Goal: Task Accomplishment & Management: Use online tool/utility

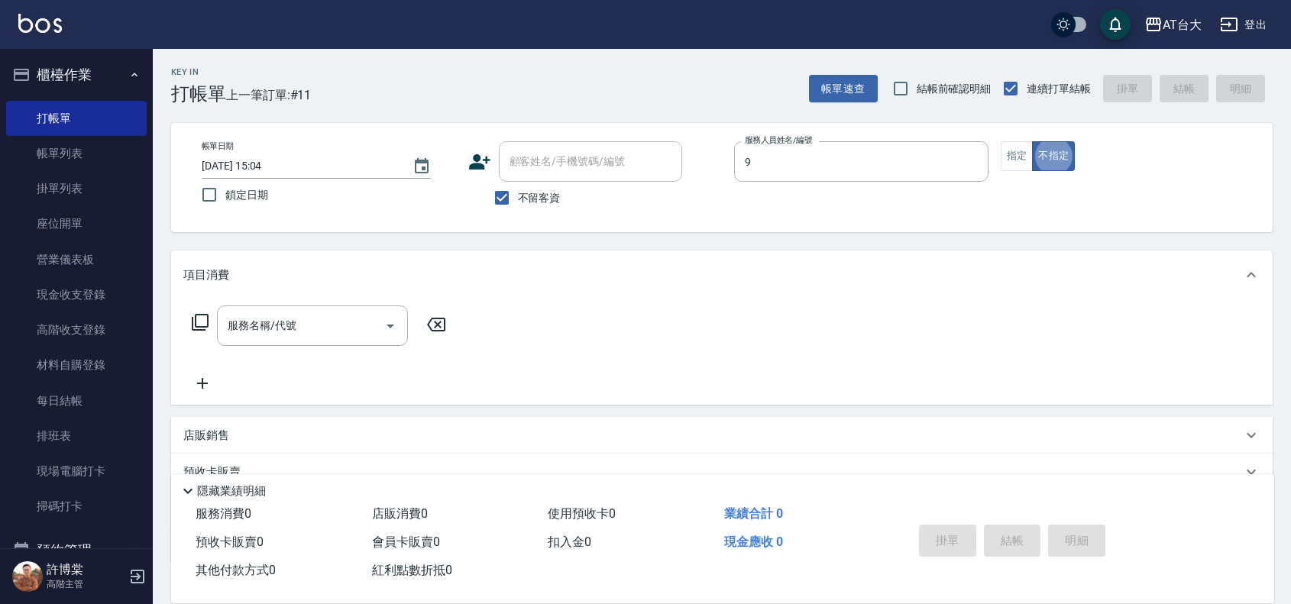
type input "Winni-9"
type button "false"
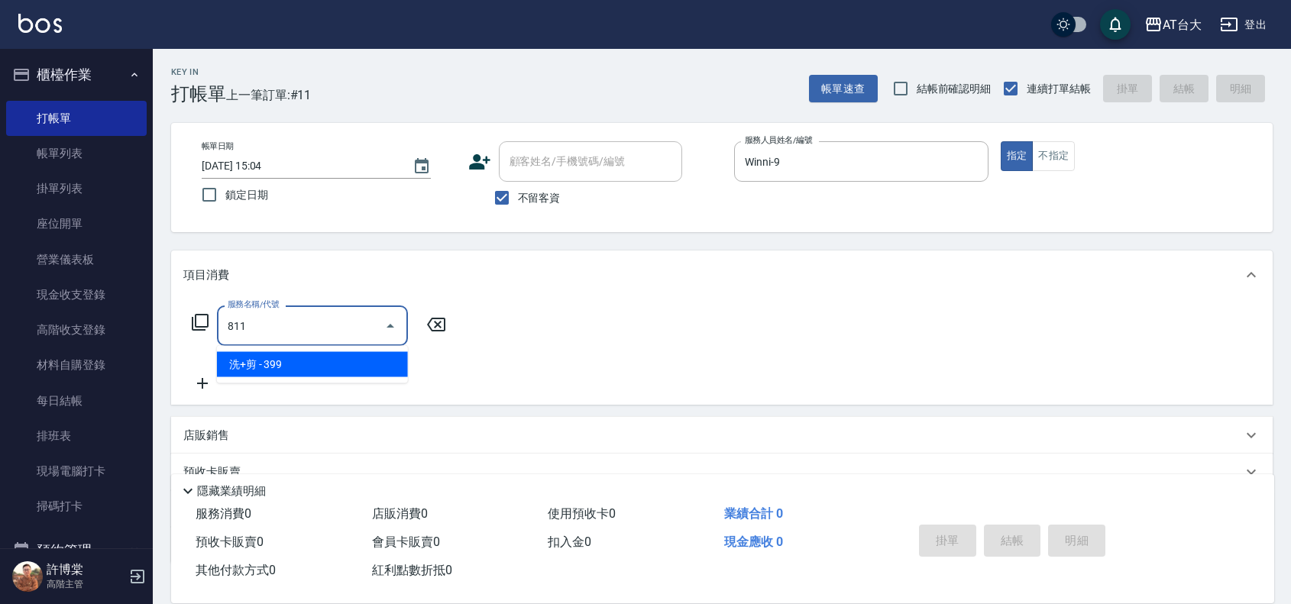
type input "洗+剪(811)"
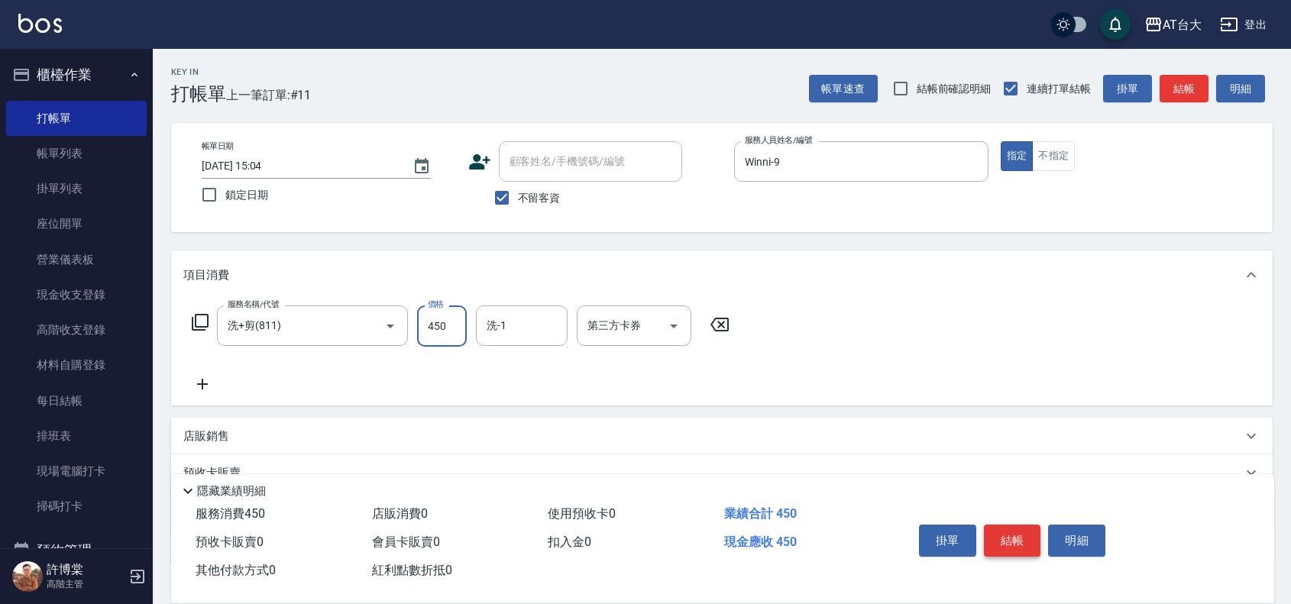
type input "450"
click at [1006, 533] on button "結帳" at bounding box center [1012, 541] width 57 height 32
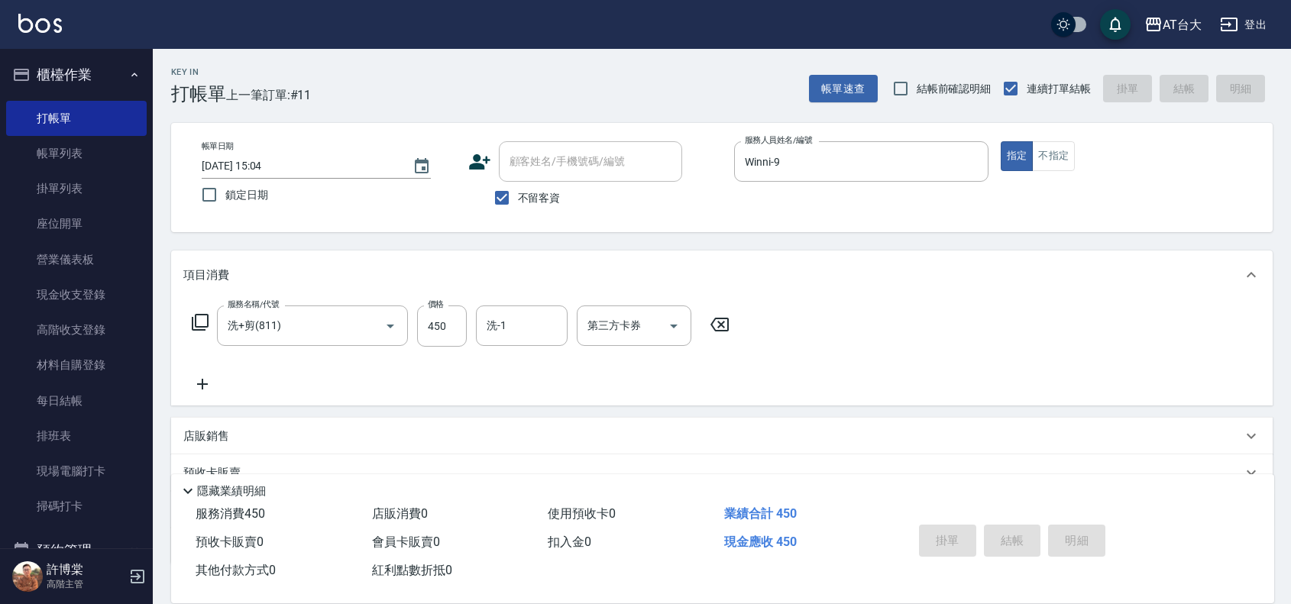
type input "[DATE] 15:36"
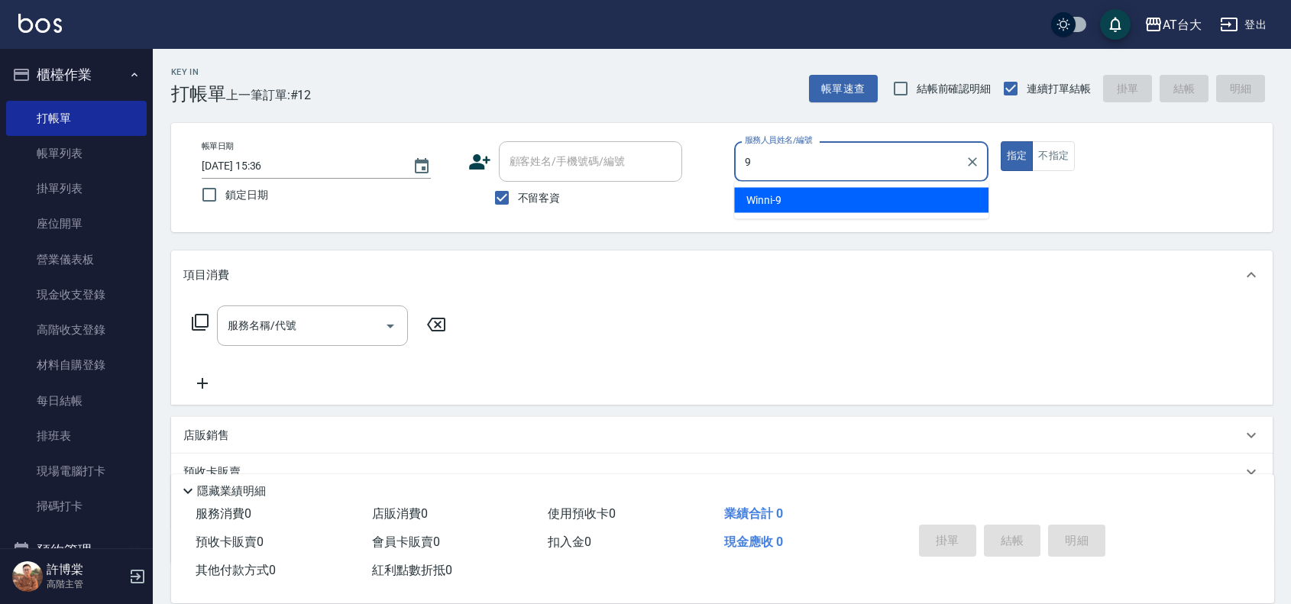
type input "Winni-9"
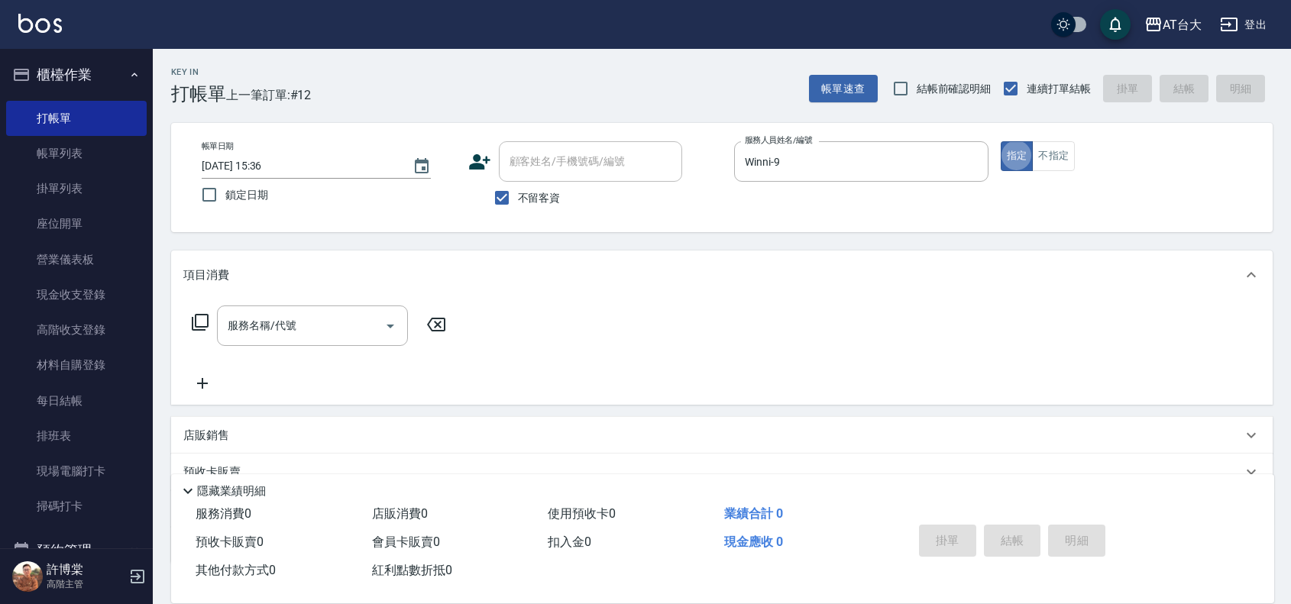
type button "true"
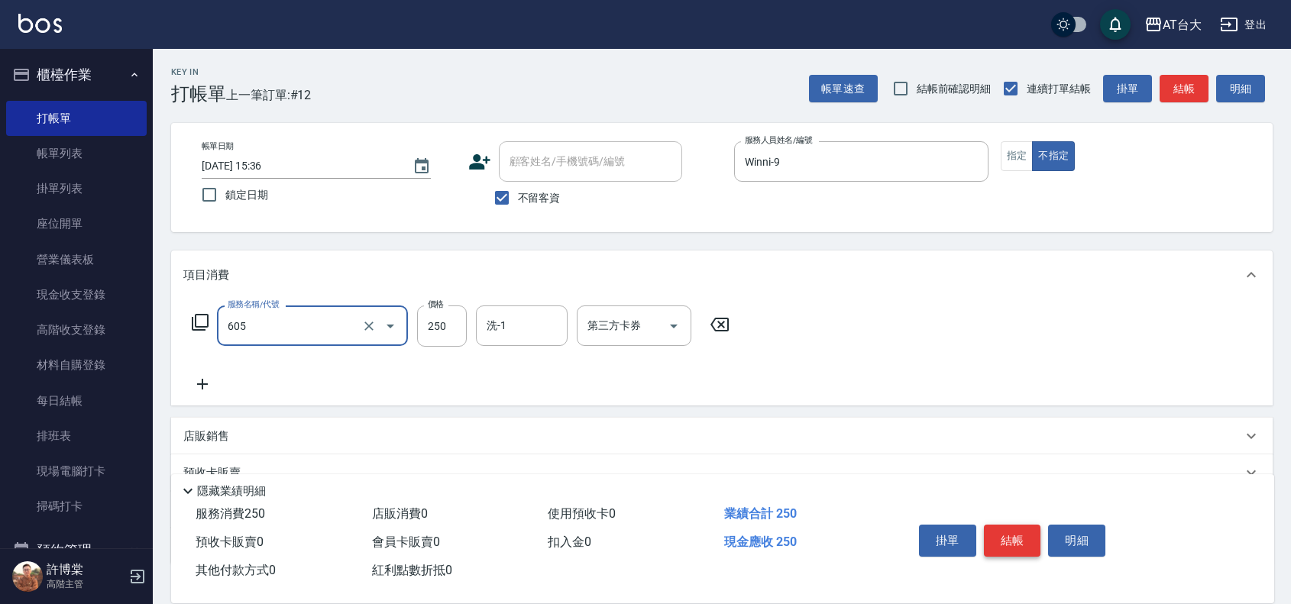
type input "洗髮 (女)(605)"
click at [1022, 543] on button "結帳" at bounding box center [1012, 541] width 57 height 32
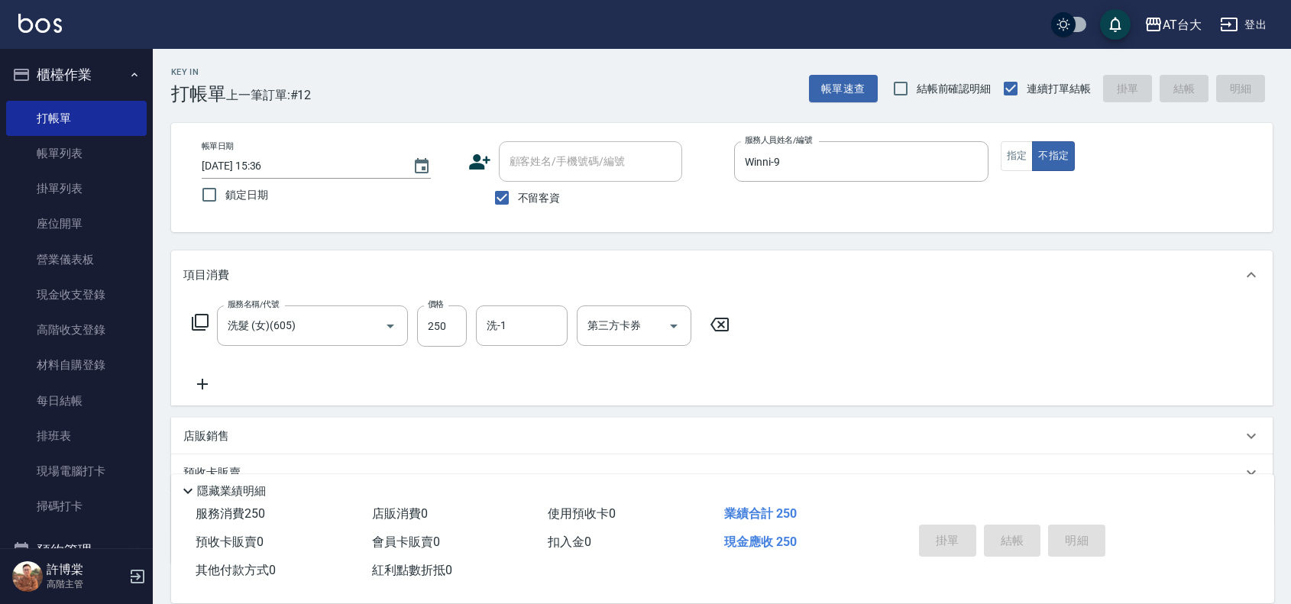
type input "[DATE] 15:44"
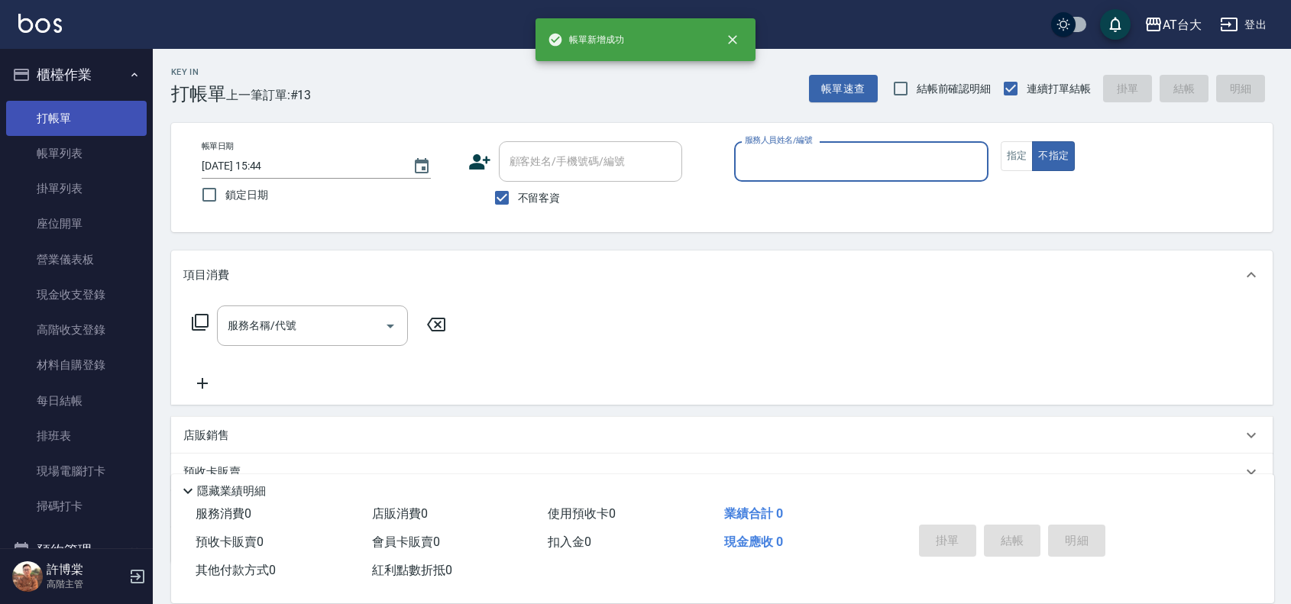
drag, startPoint x: 39, startPoint y: 165, endPoint x: 76, endPoint y: 123, distance: 56.3
click at [39, 165] on link "帳單列表" at bounding box center [76, 153] width 141 height 35
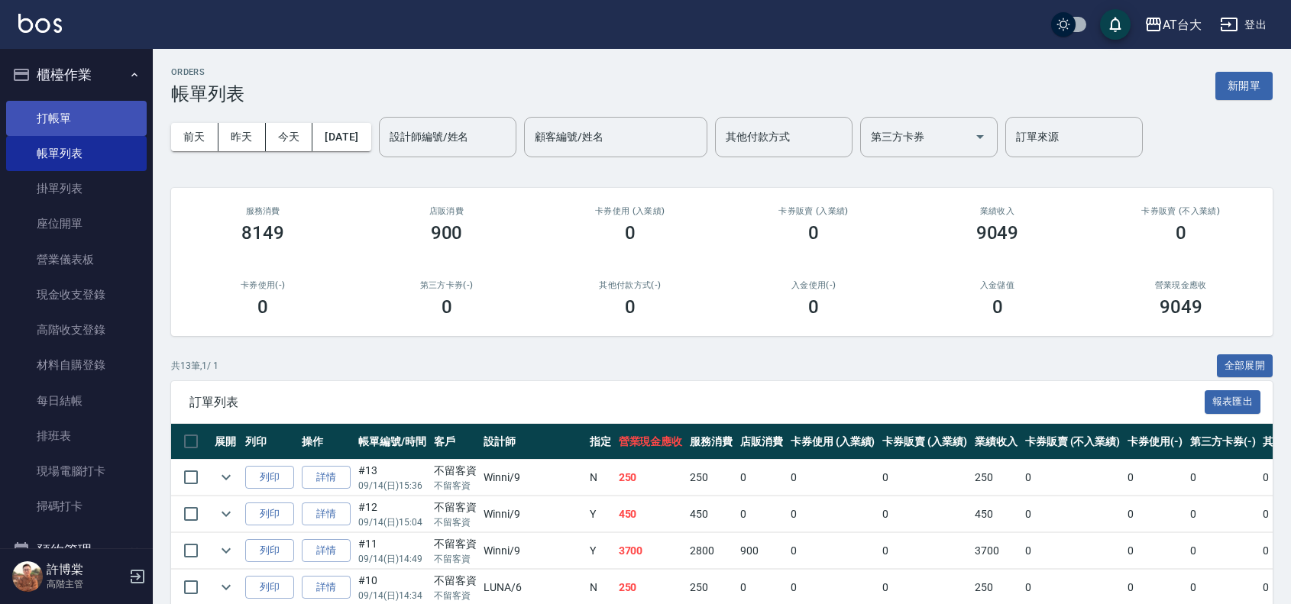
click at [76, 123] on link "打帳單" at bounding box center [76, 118] width 141 height 35
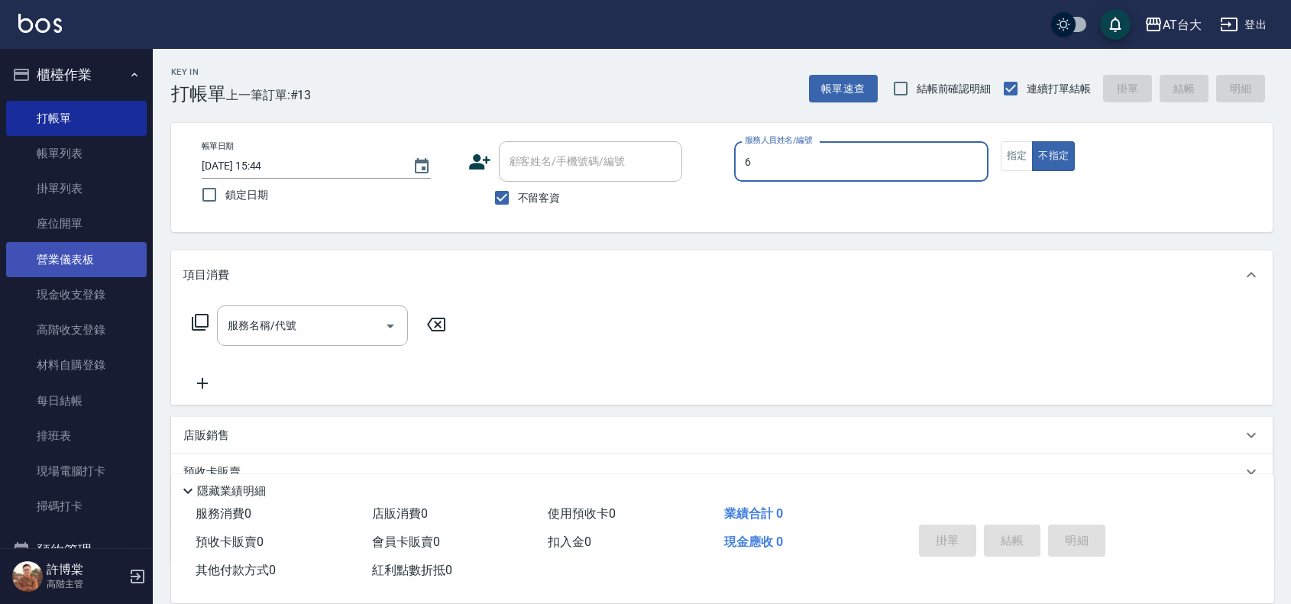
type input "LUNA-6"
type button "false"
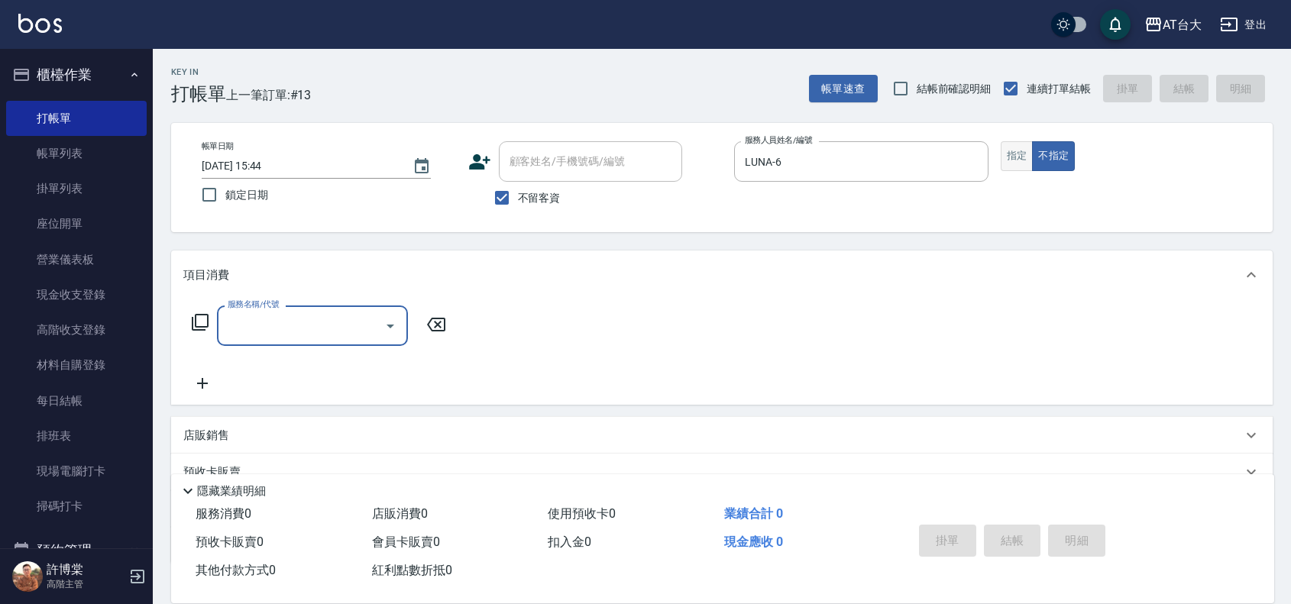
click at [1003, 149] on button "指定" at bounding box center [1016, 156] width 33 height 30
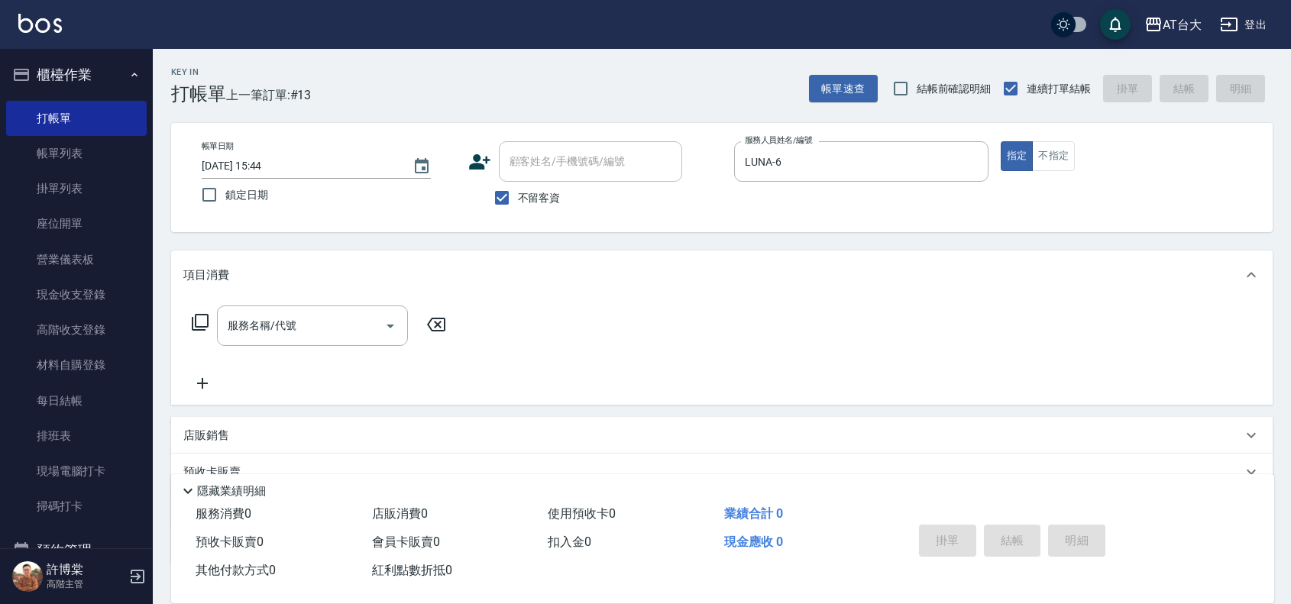
type button "true"
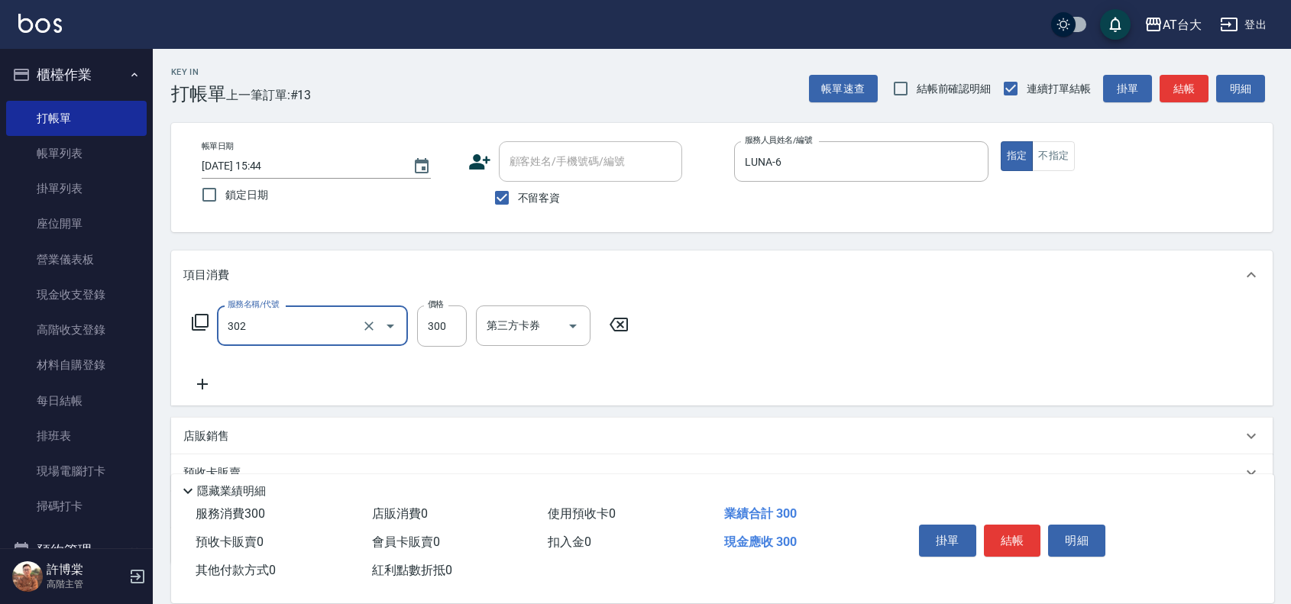
type input "剪髮(302)"
type input "250"
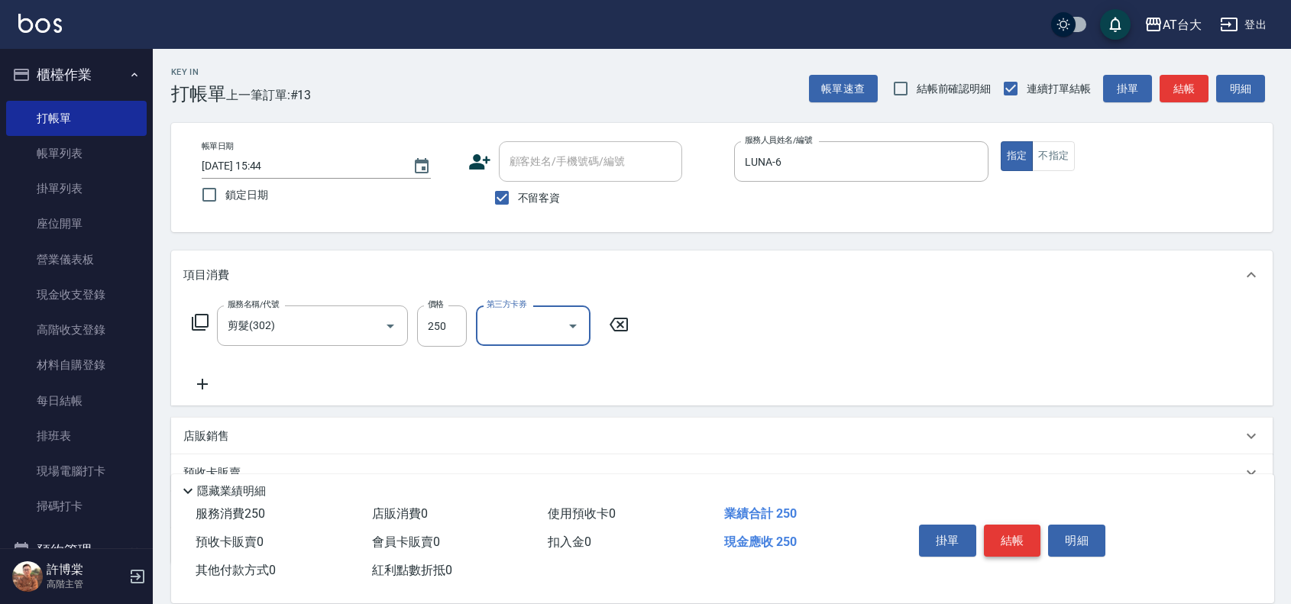
click at [1004, 539] on button "結帳" at bounding box center [1012, 541] width 57 height 32
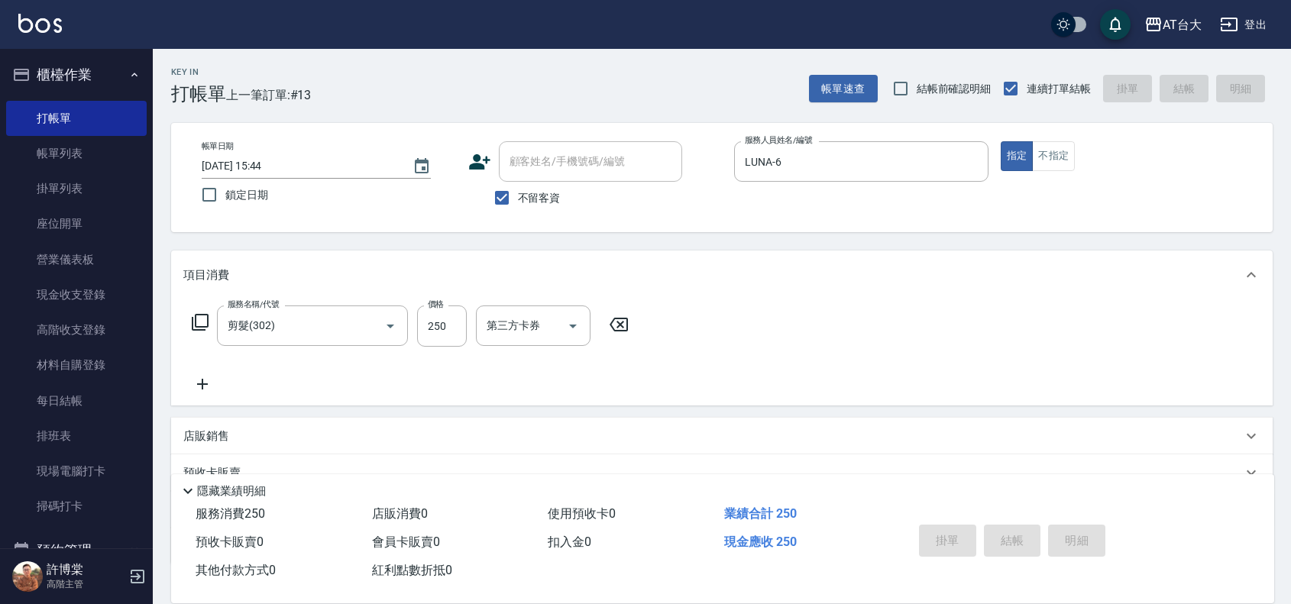
type input "[DATE] 15:53"
